Goal: Transaction & Acquisition: Purchase product/service

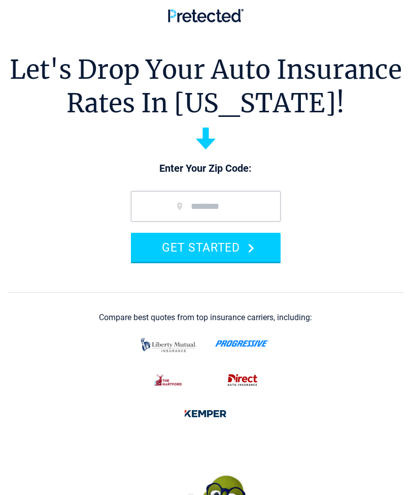
click at [215, 240] on button "GET STARTED" at bounding box center [206, 247] width 150 height 29
click at [171, 203] on input "zip code" at bounding box center [206, 206] width 150 height 30
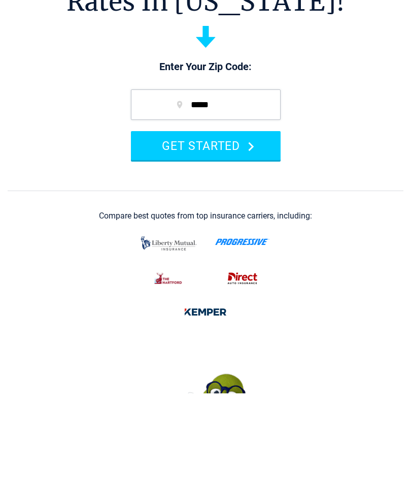
type input "*****"
click at [253, 233] on button "GET STARTED" at bounding box center [206, 247] width 150 height 29
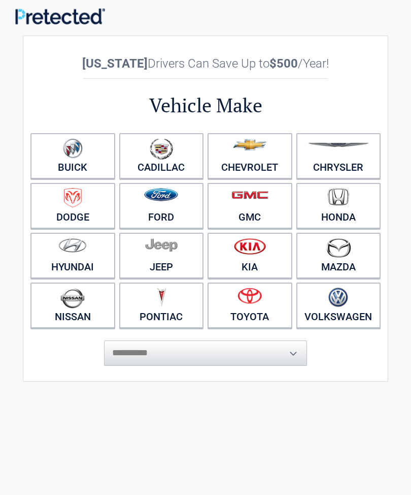
click at [173, 211] on link "Ford" at bounding box center [161, 206] width 85 height 46
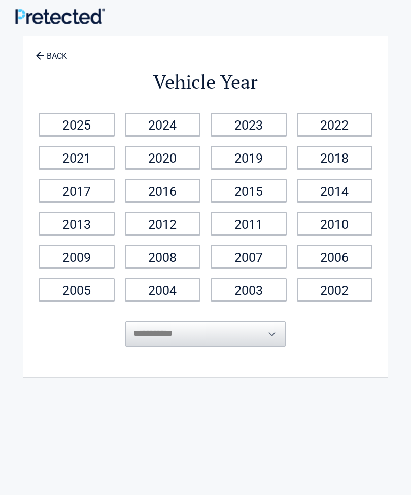
click at [342, 124] on link "2022" at bounding box center [335, 124] width 76 height 23
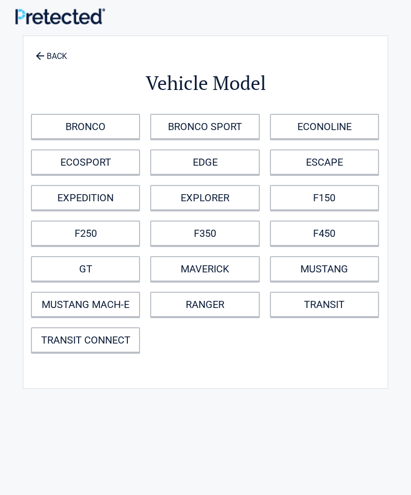
click at [49, 51] on link "BACK" at bounding box center [52, 52] width 36 height 18
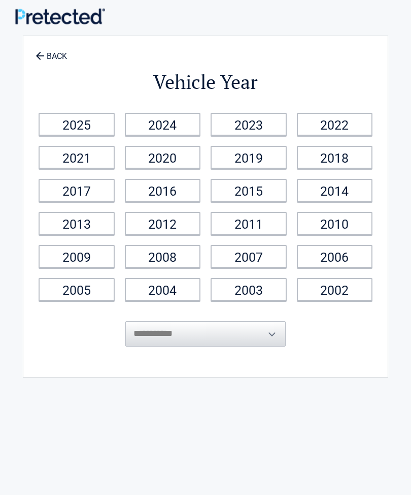
click at [345, 116] on link "2022" at bounding box center [335, 124] width 76 height 23
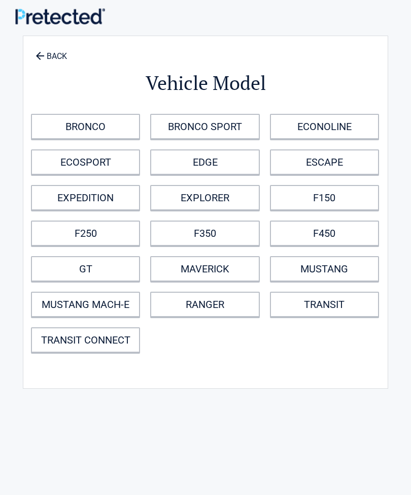
click at [40, 59] on icon at bounding box center [39, 55] width 11 height 11
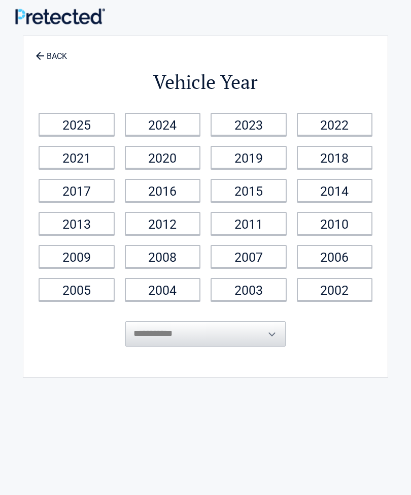
click at [52, 59] on link "BACK" at bounding box center [52, 52] width 36 height 18
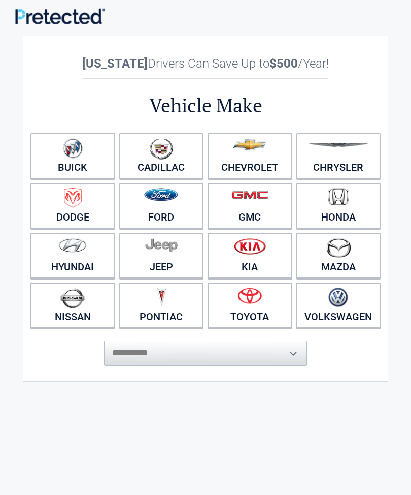
click at [154, 201] on img at bounding box center [161, 194] width 34 height 13
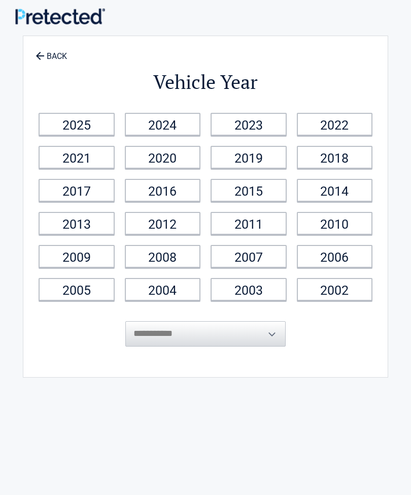
click at [342, 127] on link "2022" at bounding box center [335, 124] width 76 height 23
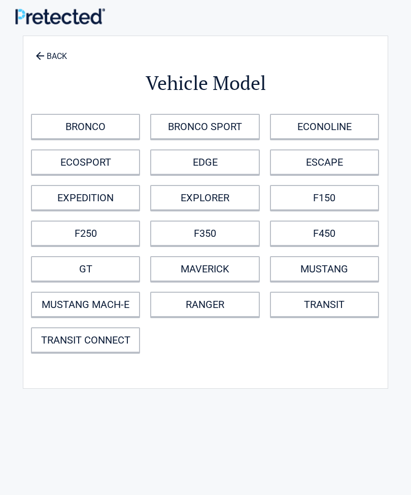
click at [78, 341] on link "TRANSIT CONNECT" at bounding box center [85, 339] width 109 height 25
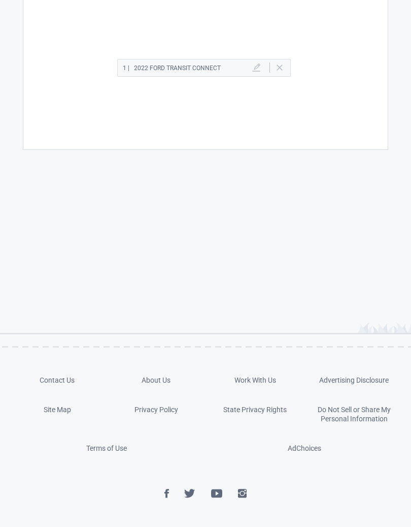
scroll to position [199, 0]
click at [229, 80] on div "1 | 2022 Ford TRANSIT CONNECT [GEOGRAPHIC_DATA]" at bounding box center [205, 73] width 355 height 58
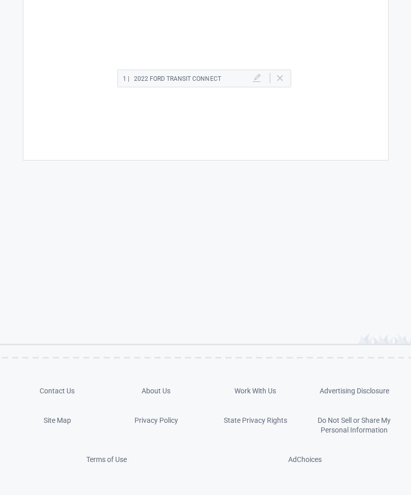
scroll to position [188, 0]
click at [283, 86] on div "1 | 2022 Ford TRANSIT CONNECT [GEOGRAPHIC_DATA]" at bounding box center [205, 83] width 355 height 58
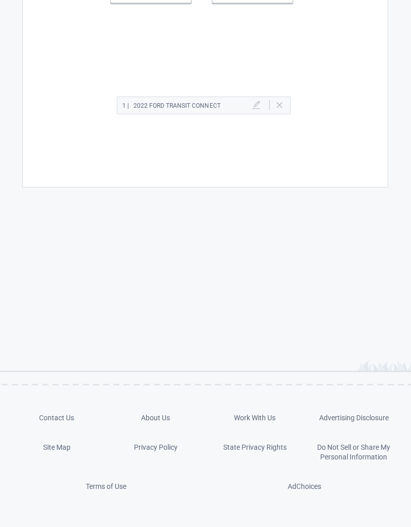
scroll to position [161, 0]
click at [145, 113] on div "1 | 2022 Ford TRANSIT CONNECT [GEOGRAPHIC_DATA]" at bounding box center [204, 106] width 174 height 18
click at [192, 115] on div "1 | 2022 Ford TRANSIT CONNECT [GEOGRAPHIC_DATA]" at bounding box center [205, 111] width 355 height 58
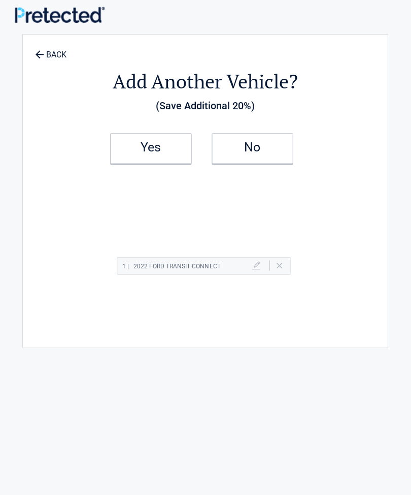
scroll to position [0, 0]
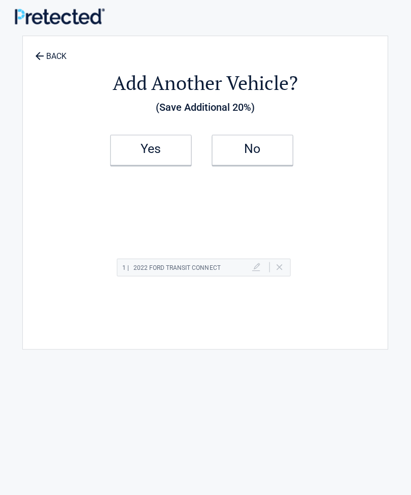
click at [249, 164] on link "No" at bounding box center [252, 150] width 81 height 30
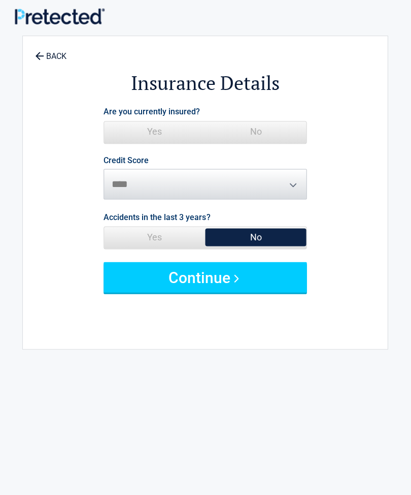
click at [148, 239] on span "Yes" at bounding box center [155, 237] width 101 height 20
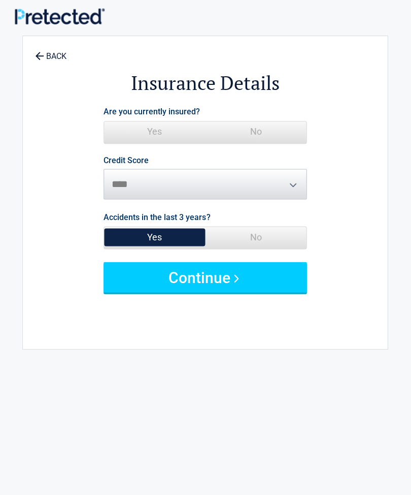
click at [198, 285] on button "Continue" at bounding box center [205, 277] width 203 height 30
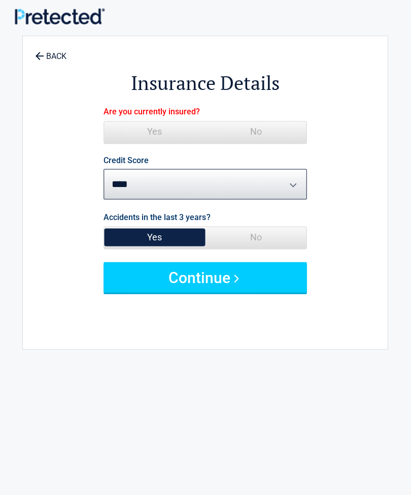
click at [196, 264] on button "Continue" at bounding box center [205, 277] width 203 height 30
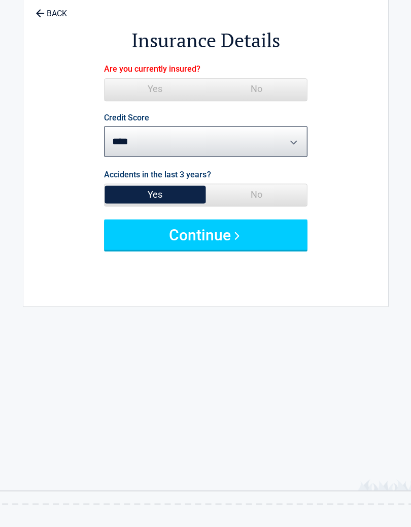
scroll to position [42, 0]
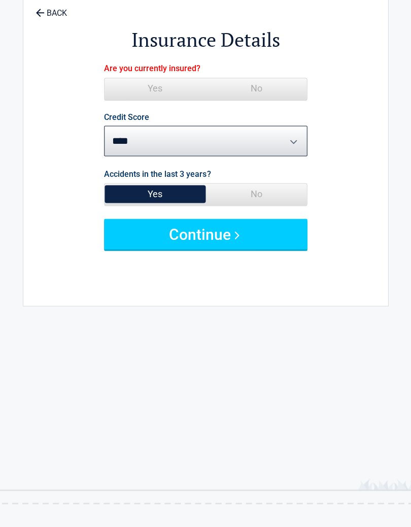
click at [132, 145] on select "********* **** ******* ****" at bounding box center [205, 141] width 203 height 30
click at [161, 84] on span "Yes" at bounding box center [155, 89] width 101 height 20
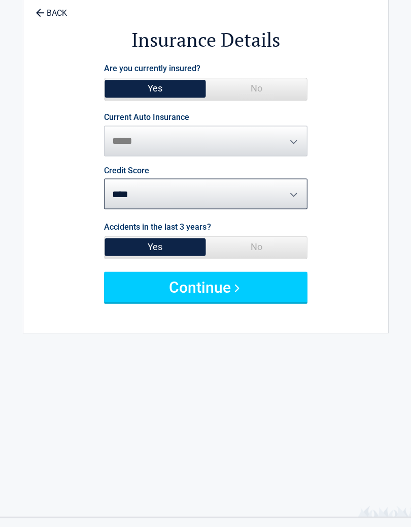
click at [233, 286] on button "Continue" at bounding box center [205, 287] width 203 height 30
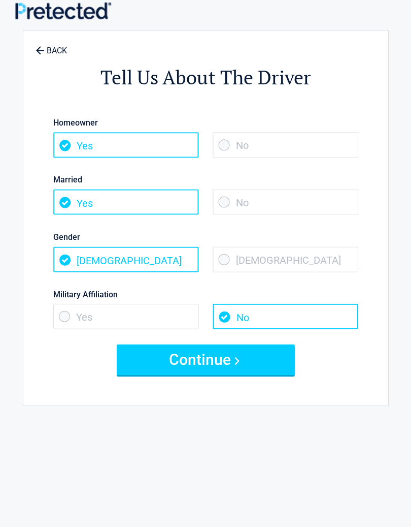
scroll to position [0, 0]
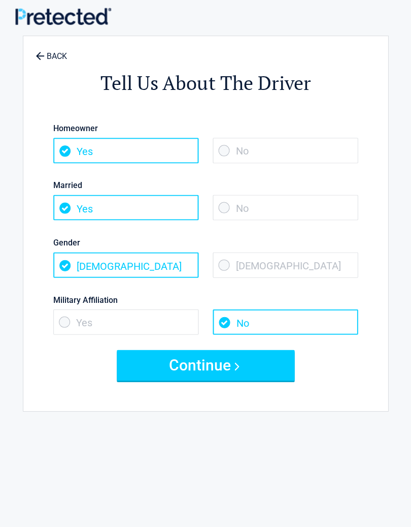
click at [228, 212] on span "No" at bounding box center [285, 207] width 145 height 25
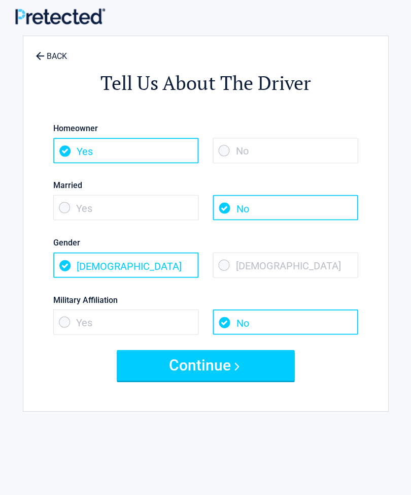
click at [235, 161] on span "No" at bounding box center [285, 150] width 145 height 25
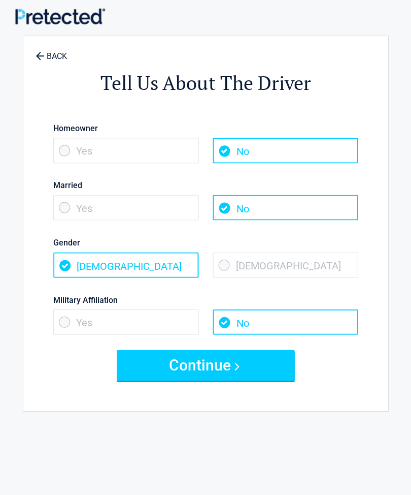
click at [235, 275] on span "[DEMOGRAPHIC_DATA]" at bounding box center [285, 264] width 145 height 25
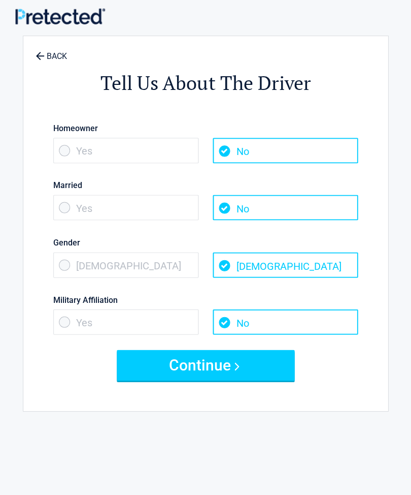
click at [226, 283] on div "Military Affiliation Yes No" at bounding box center [206, 308] width 320 height 57
click at [209, 377] on button "Continue" at bounding box center [206, 364] width 178 height 30
